Goal: Task Accomplishment & Management: Manage account settings

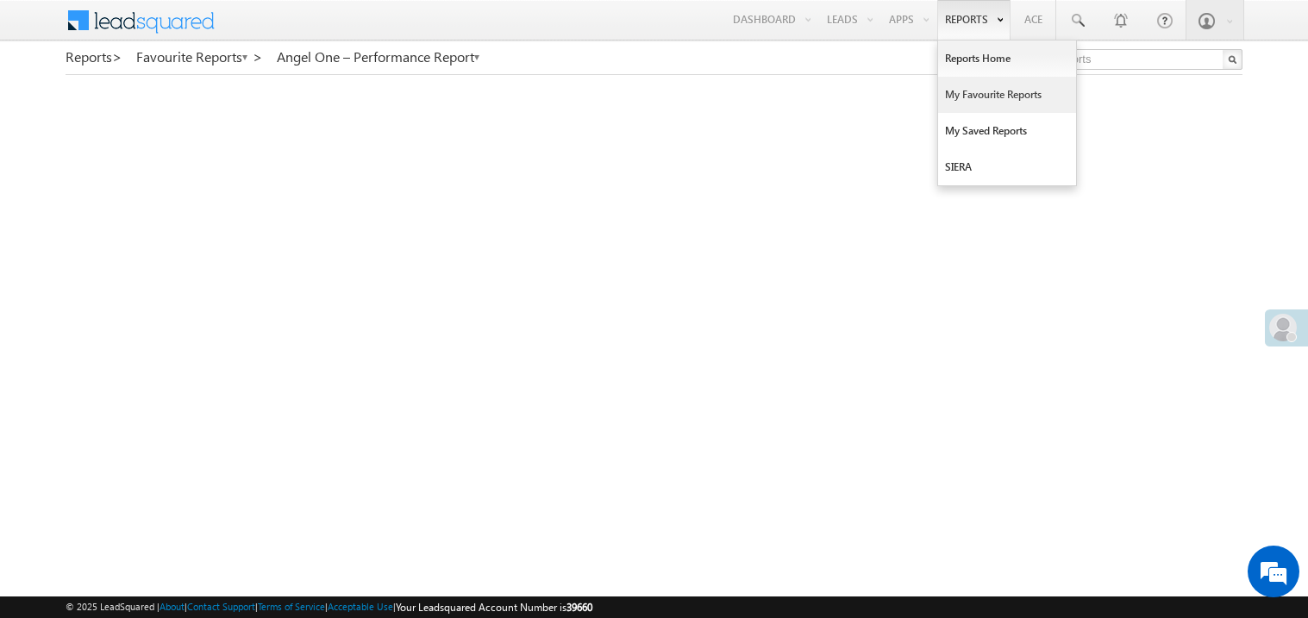
click at [964, 103] on link "My Favourite Reports" at bounding box center [1007, 95] width 138 height 36
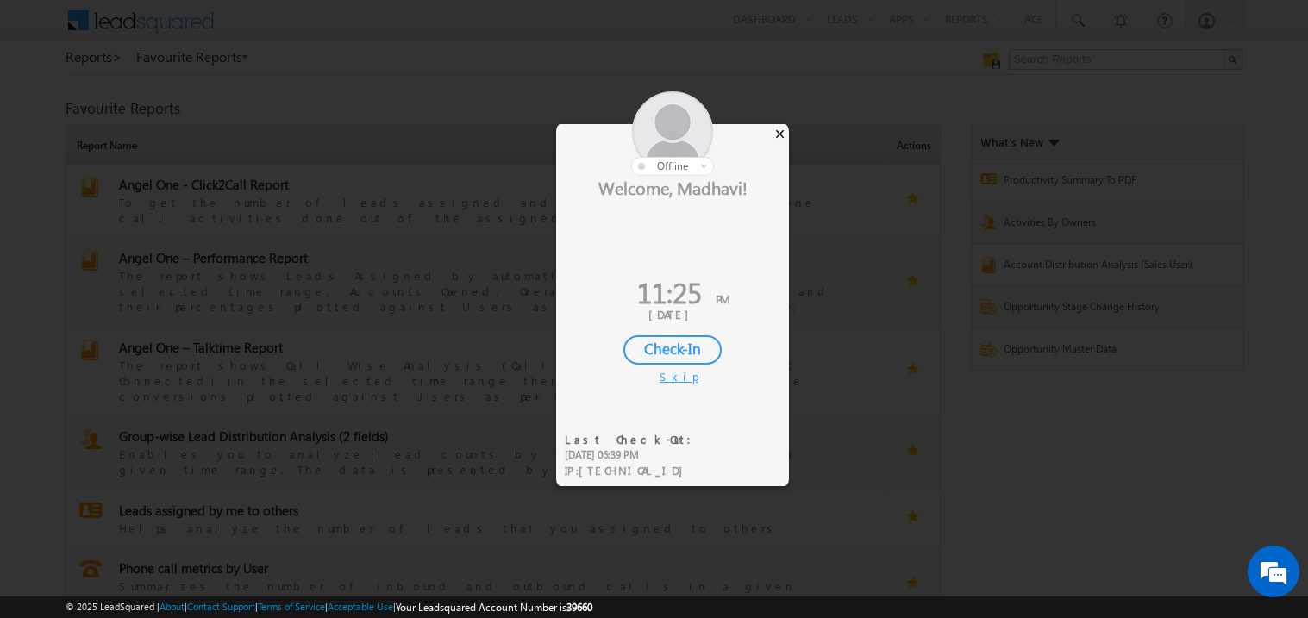
click at [780, 135] on div "×" at bounding box center [780, 133] width 18 height 19
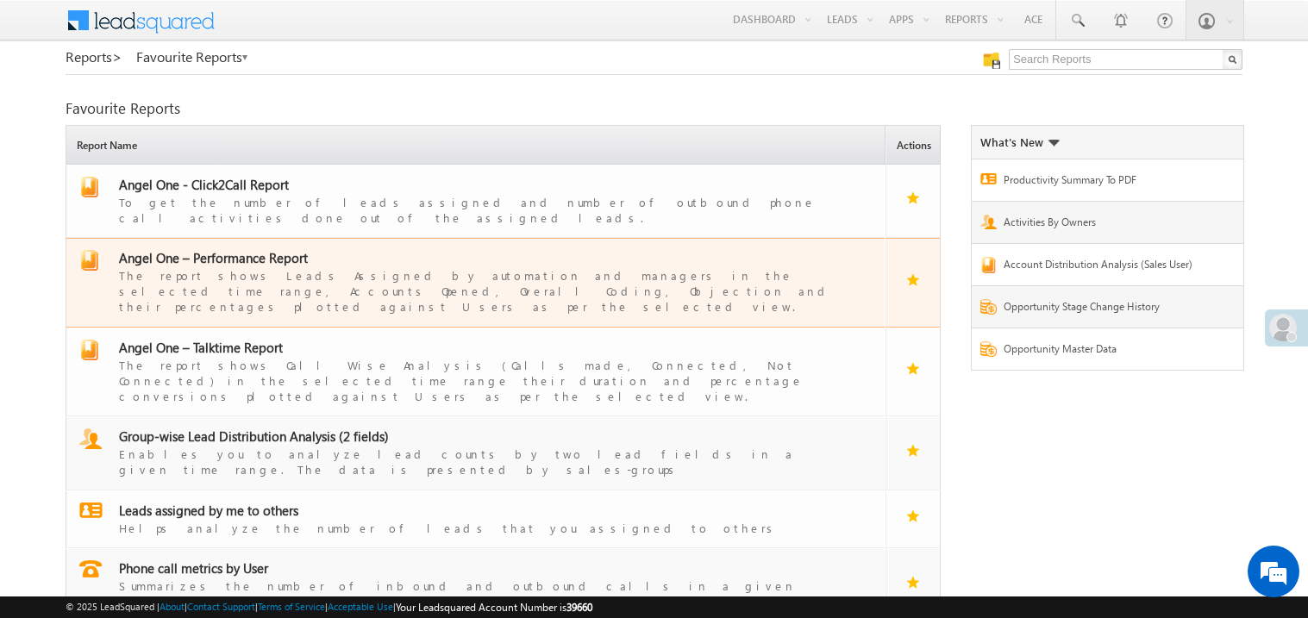
click at [235, 249] on span "Angel One – Performance Report" at bounding box center [213, 257] width 189 height 17
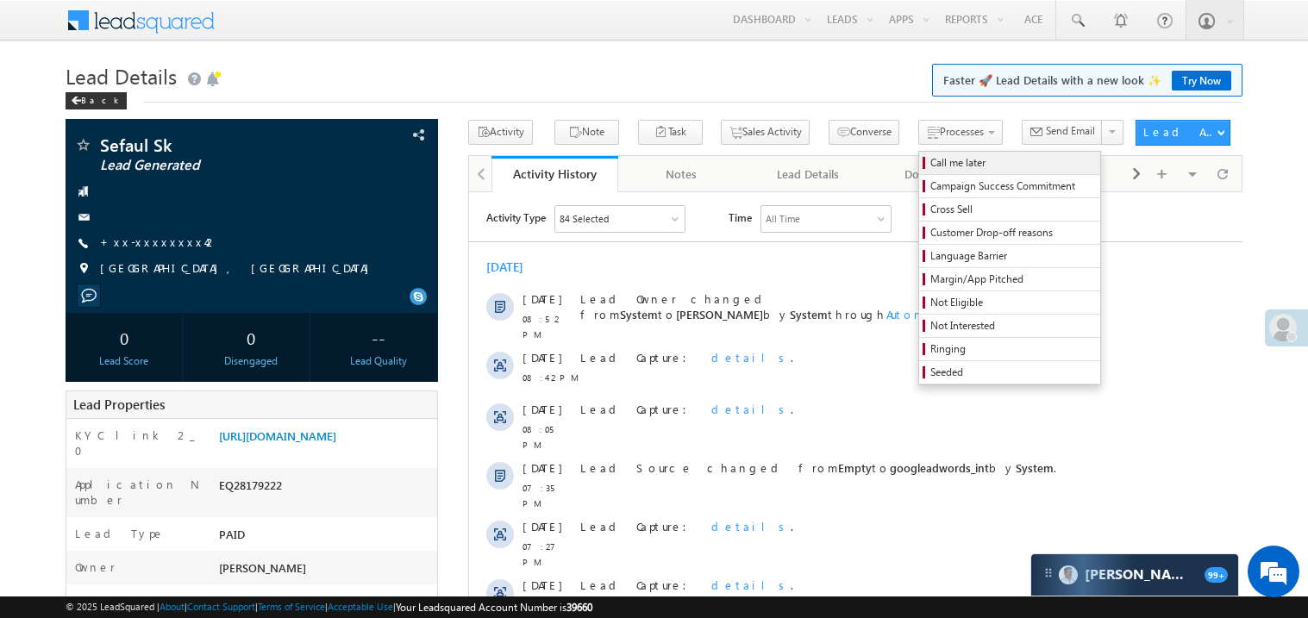
click at [931, 162] on span "Call me later" at bounding box center [1013, 163] width 164 height 16
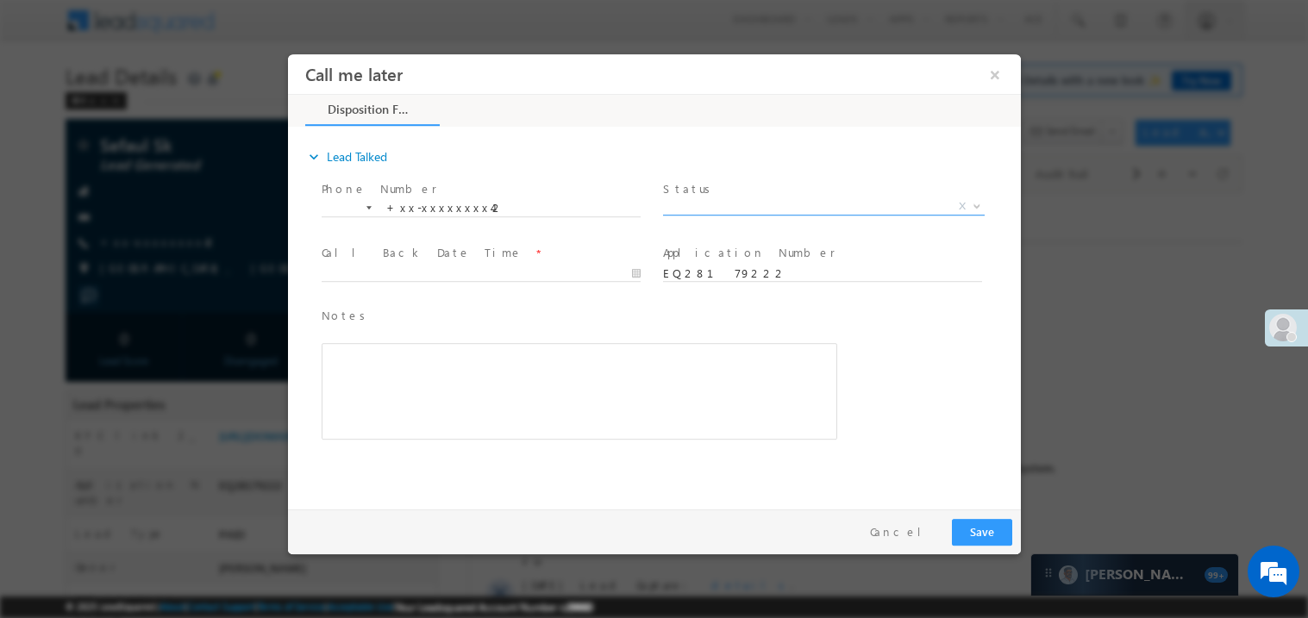
click at [713, 197] on span "X" at bounding box center [823, 205] width 322 height 17
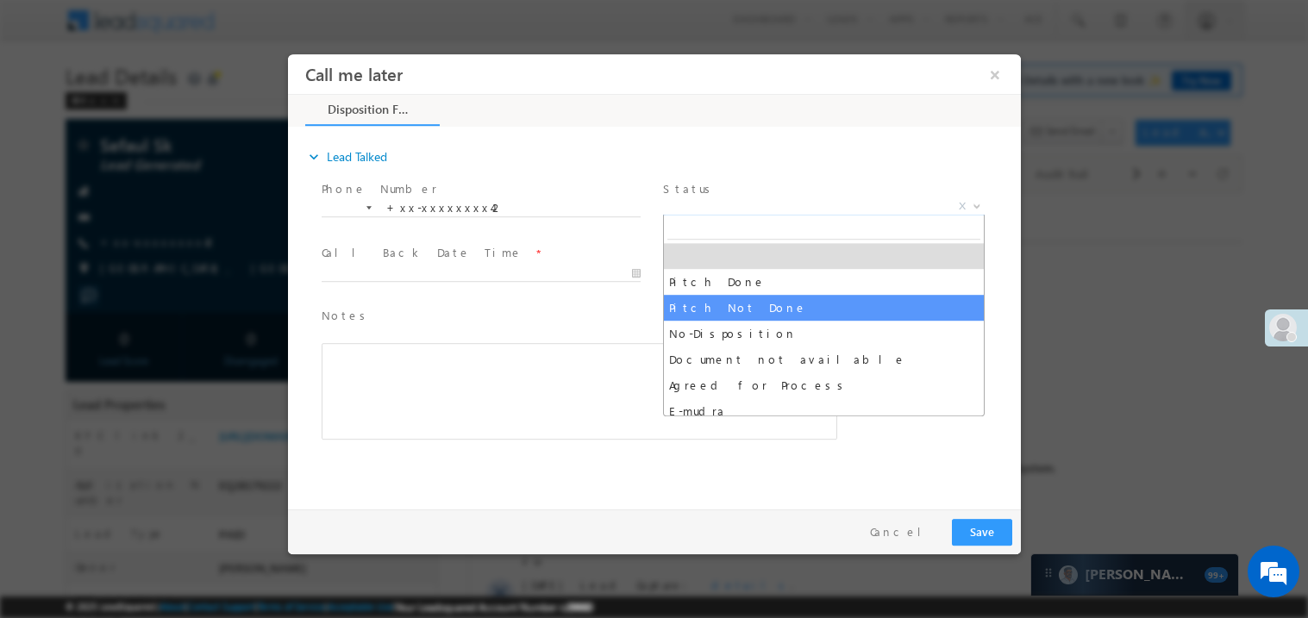
select select "Pitch Not Done"
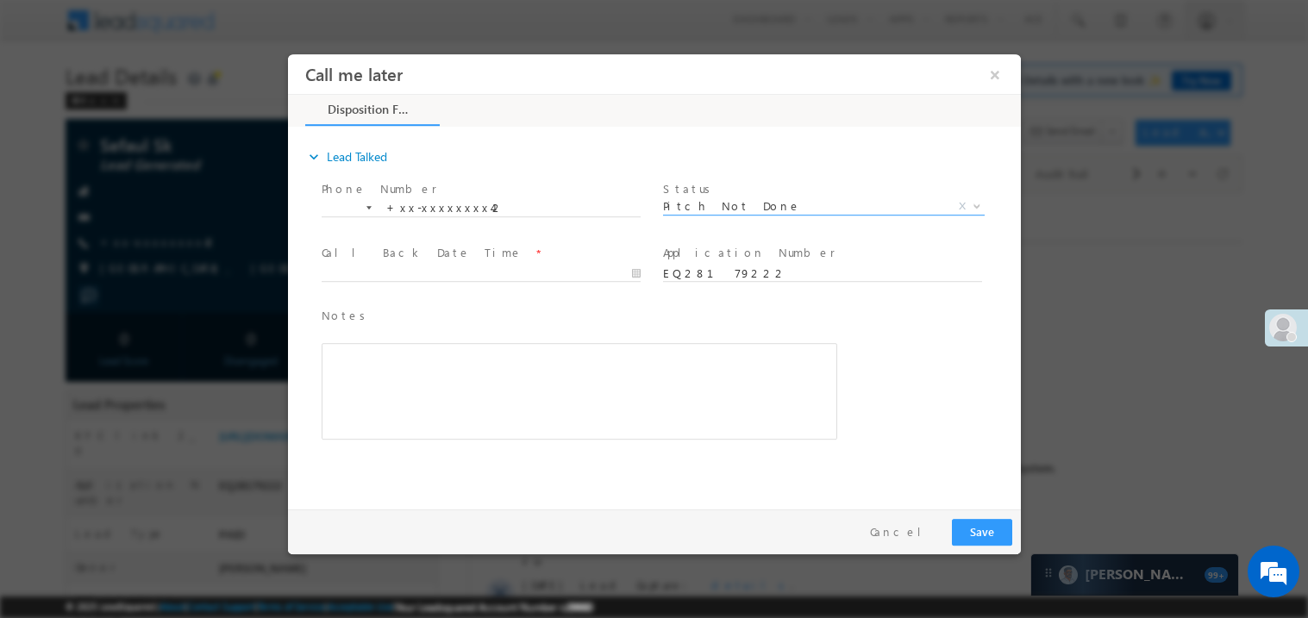
click at [406, 282] on span at bounding box center [480, 289] width 318 height 19
click at [406, 266] on body "Call me later ×" at bounding box center [653, 277] width 733 height 448
type input "[DATE] 11:26 PM"
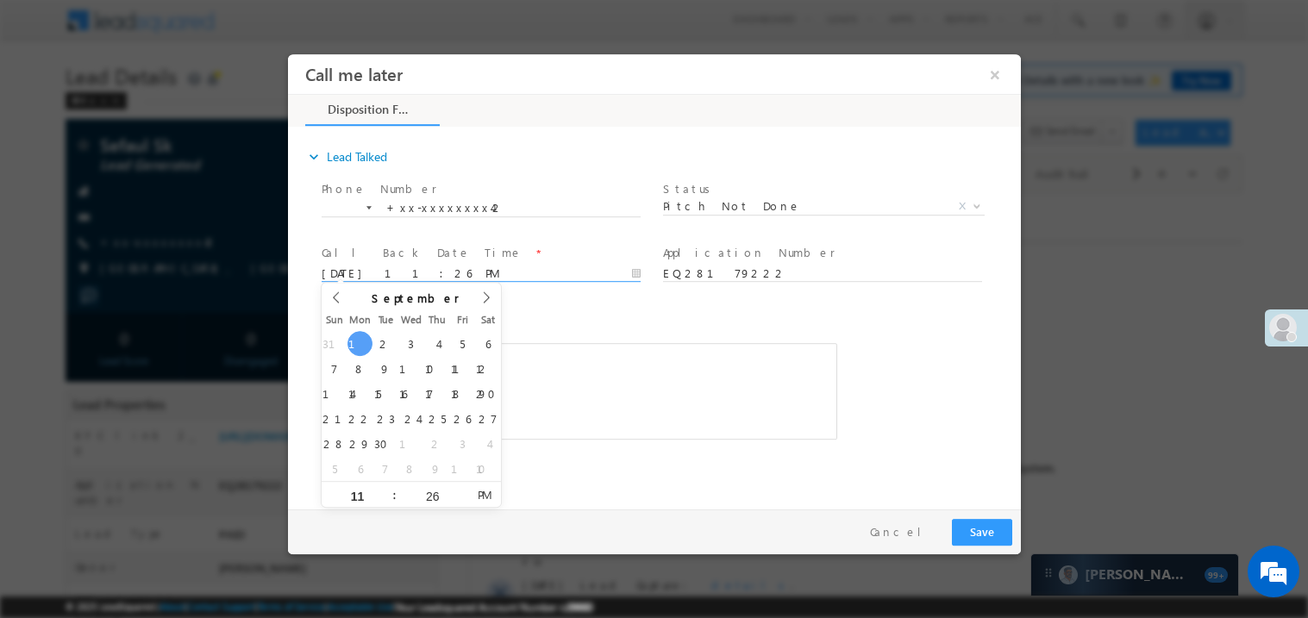
click at [631, 392] on div "Rich Text Editor, 40788eee-0fb2-11ec-a811-0adc8a9d82c2__tab1__section1__Notes__…" at bounding box center [579, 390] width 516 height 97
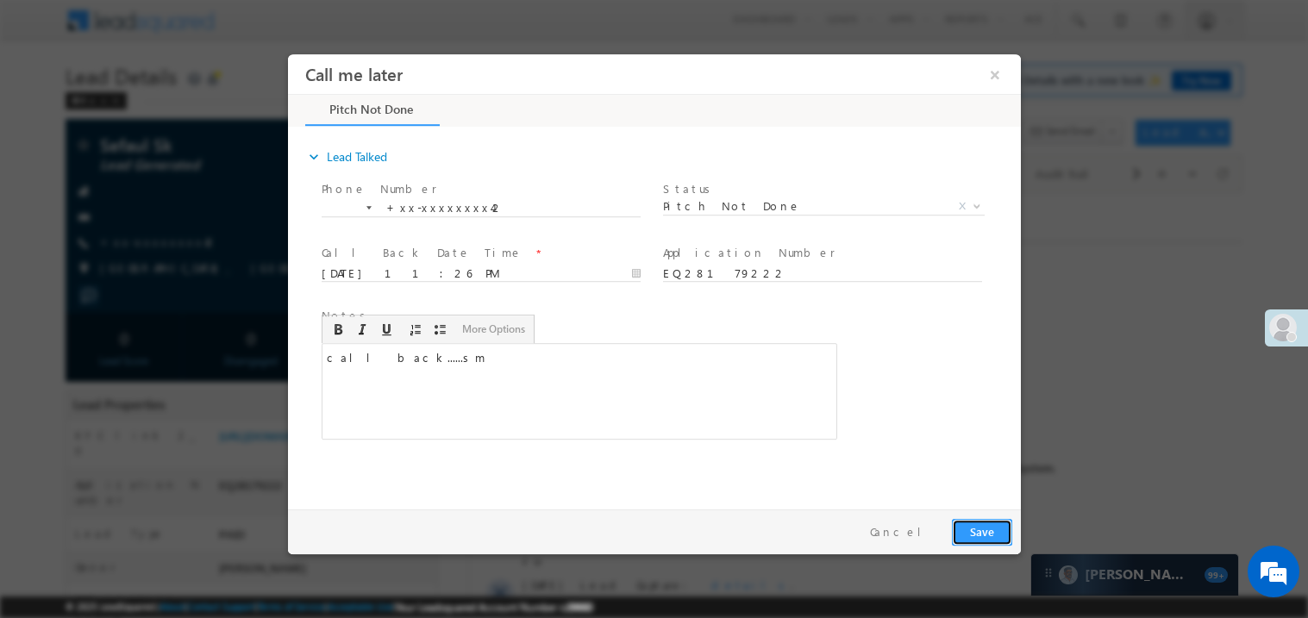
click at [979, 522] on button "Save" at bounding box center [981, 531] width 60 height 27
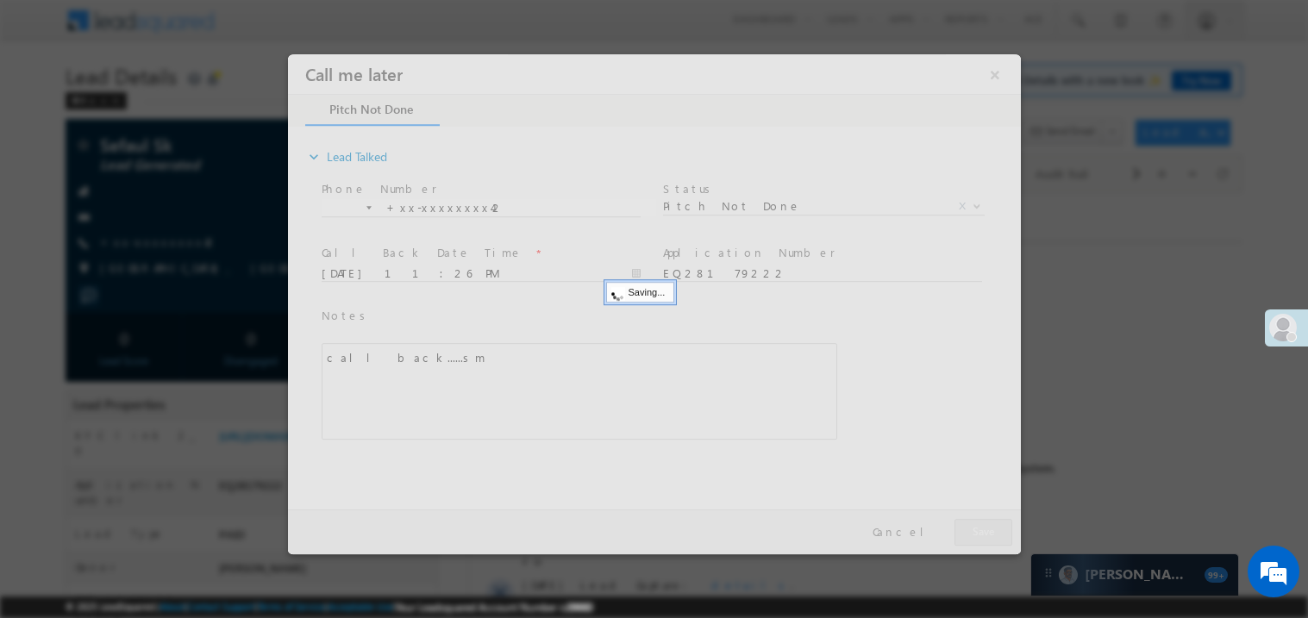
click at [979, 522] on div at bounding box center [653, 303] width 733 height 500
